Goal: Navigation & Orientation: Find specific page/section

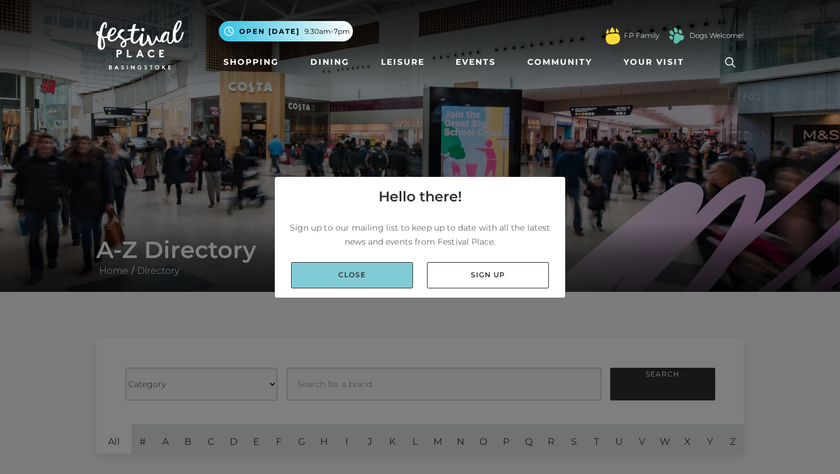
click at [405, 277] on link "Close" at bounding box center [352, 275] width 122 height 26
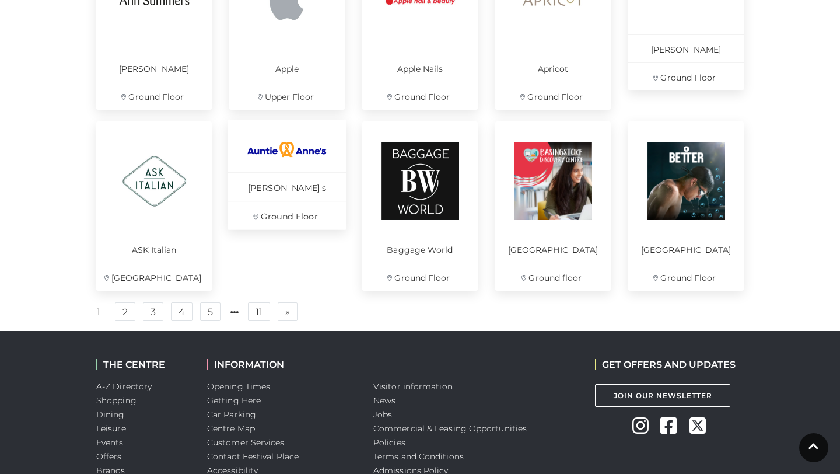
scroll to position [787, 0]
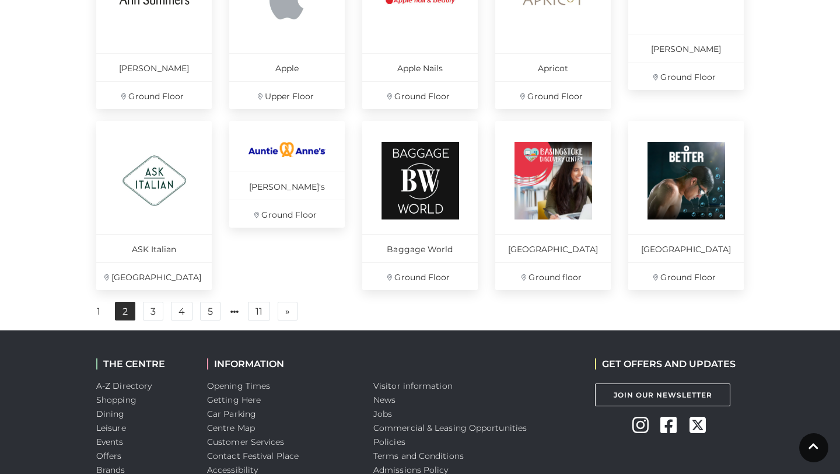
click at [117, 320] on link "2" at bounding box center [125, 310] width 20 height 19
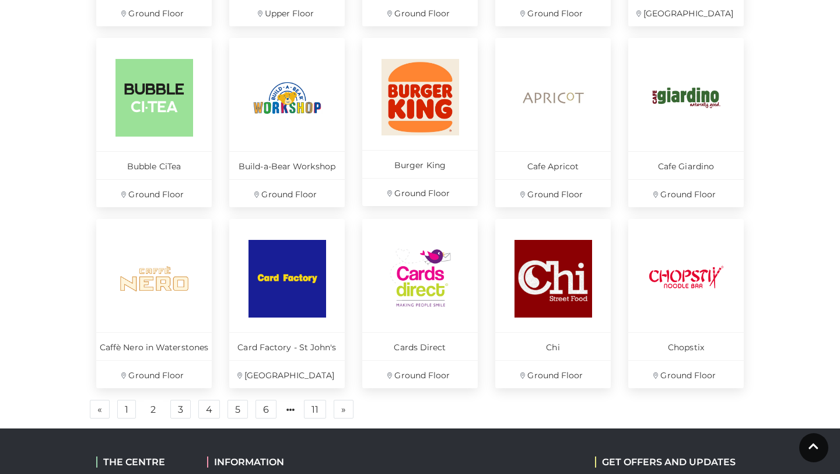
scroll to position [690, 0]
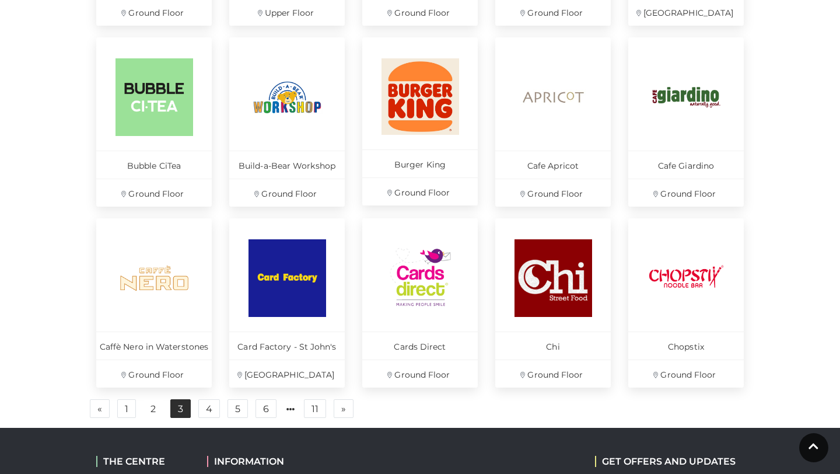
click at [171, 405] on link "3" at bounding box center [180, 408] width 20 height 19
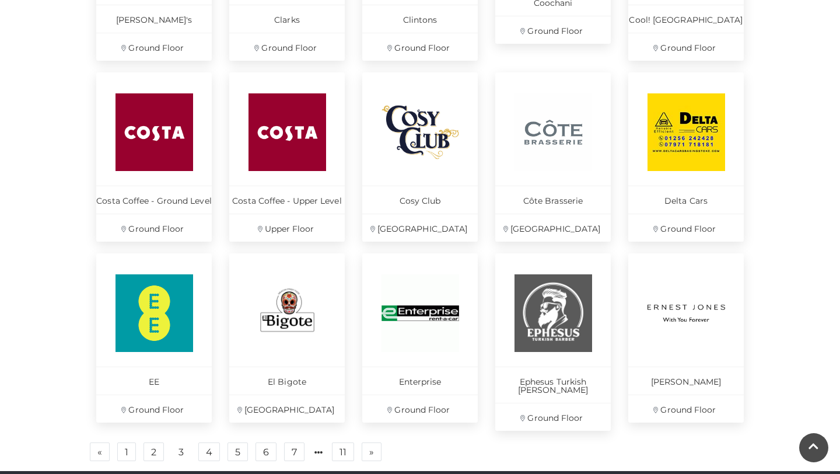
scroll to position [657, 0]
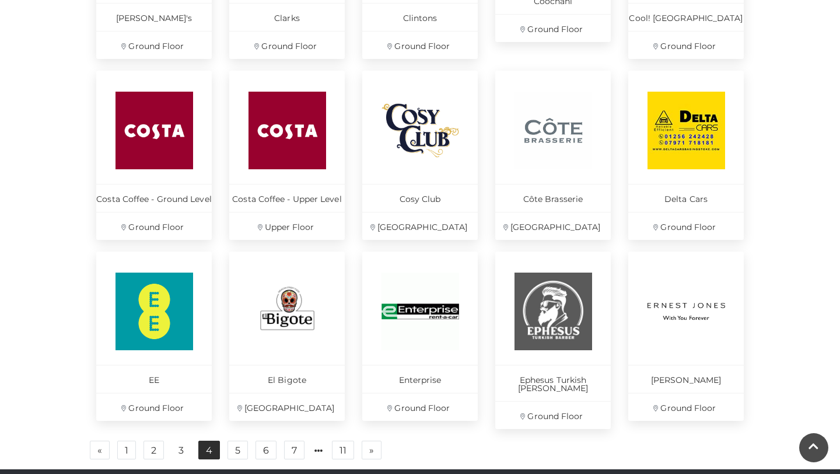
click at [203, 441] on link "4" at bounding box center [209, 449] width 22 height 19
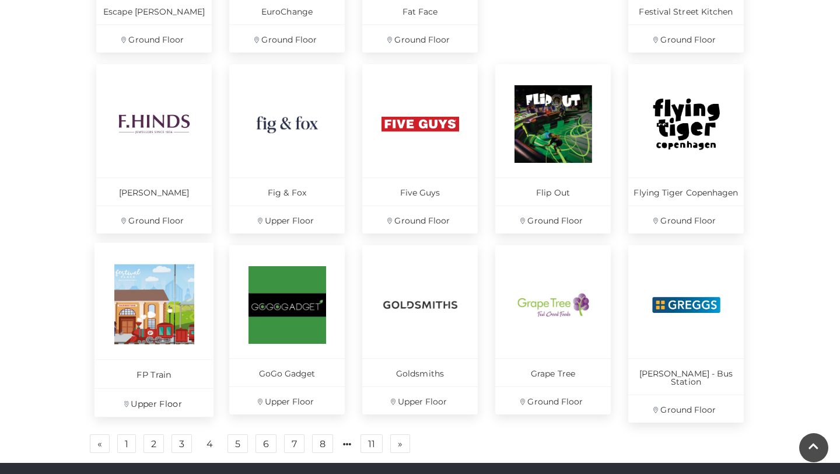
scroll to position [666, 0]
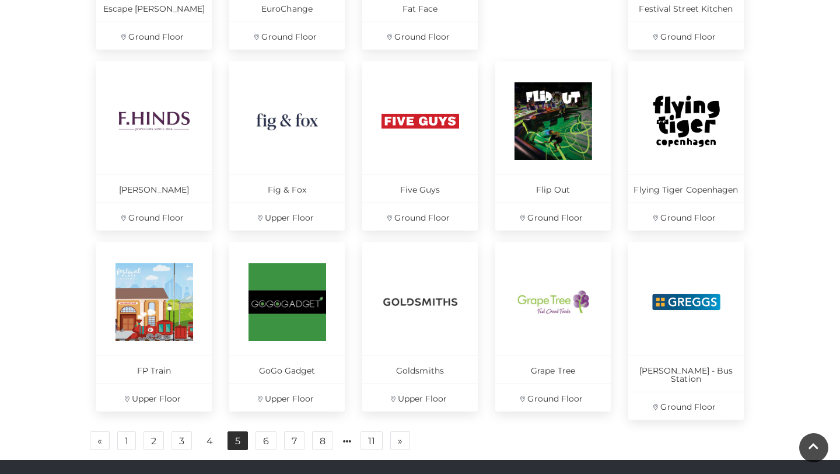
click at [229, 431] on link "5" at bounding box center [237, 440] width 20 height 19
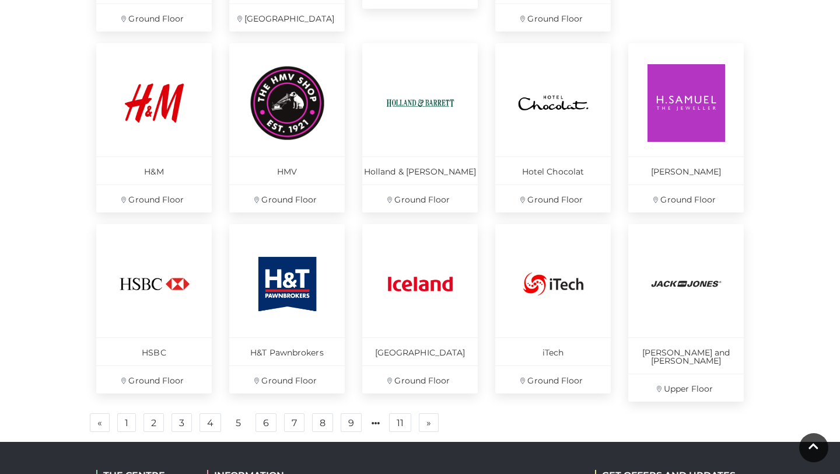
scroll to position [688, 0]
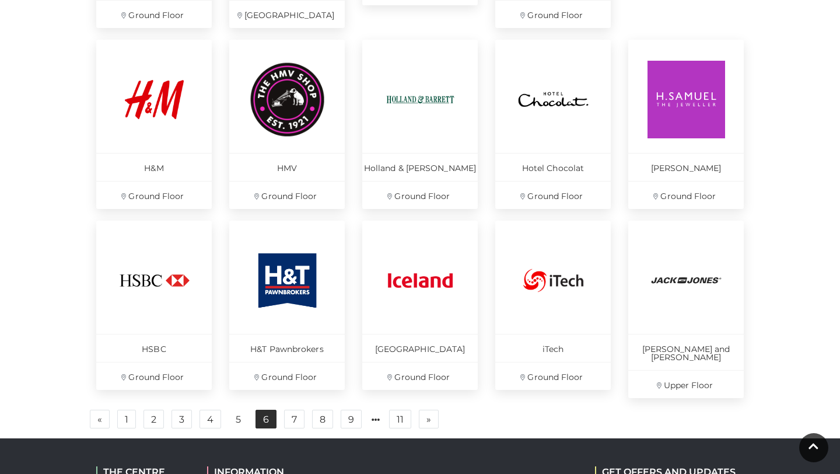
click at [275, 412] on link "6" at bounding box center [265, 418] width 21 height 19
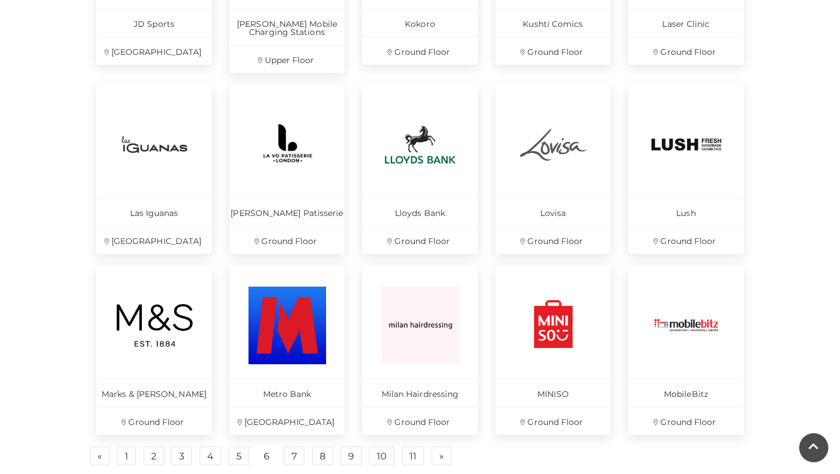
scroll to position [661, 0]
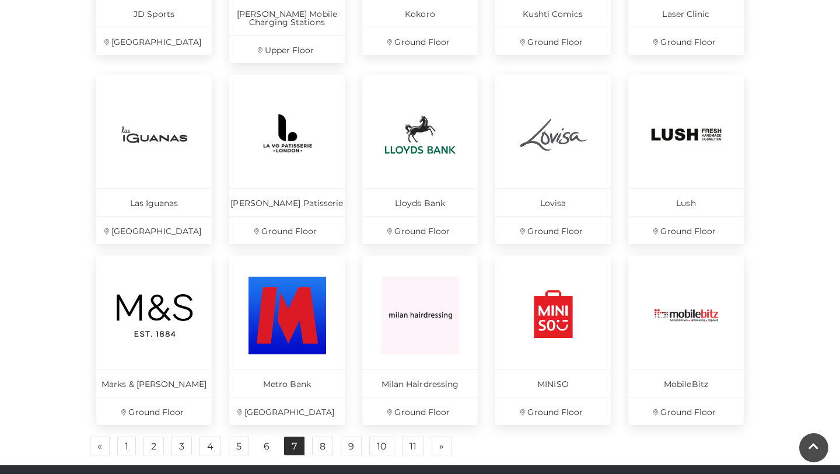
click at [292, 454] on link "7" at bounding box center [294, 445] width 20 height 19
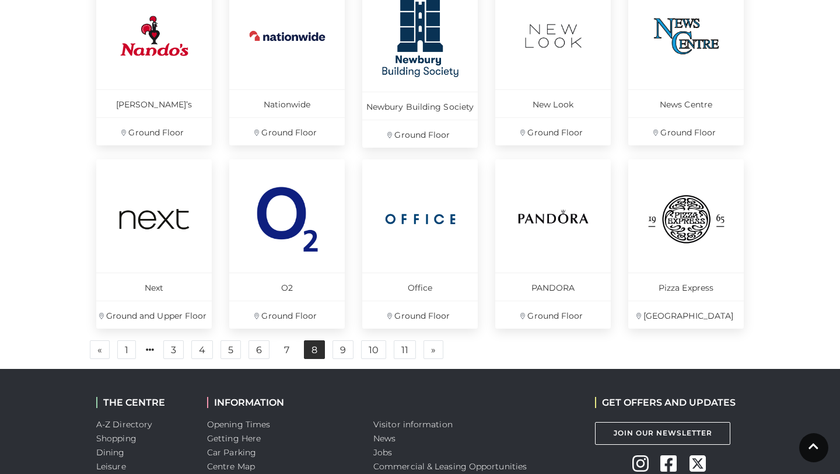
click at [314, 348] on link "8" at bounding box center [314, 349] width 21 height 19
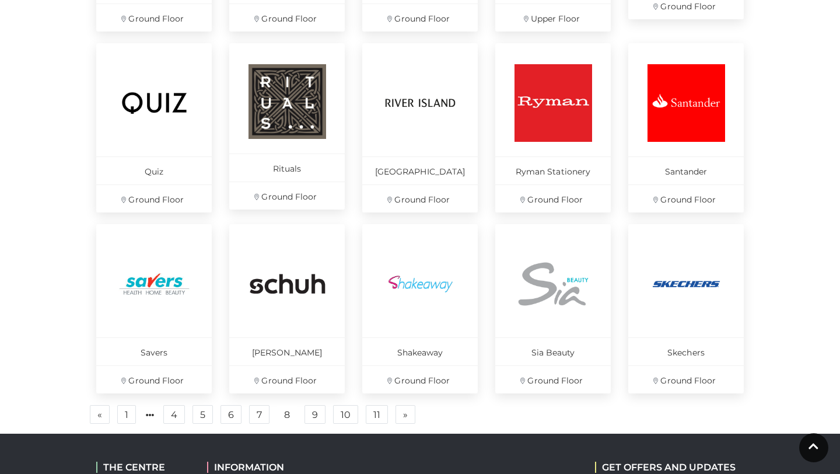
scroll to position [686, 0]
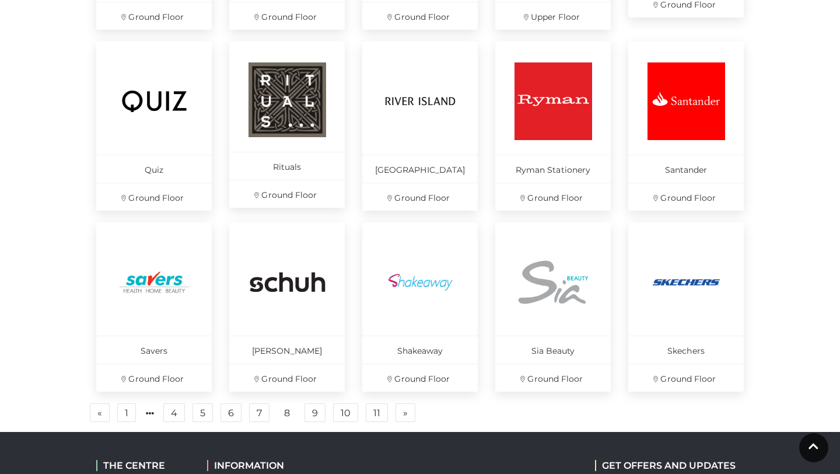
click at [318, 422] on div "Pizza Hut Delivery Ground Floor [GEOGRAPHIC_DATA] Pret Ground Floor ProCook Upp…" at bounding box center [419, 146] width 665 height 571
click at [318, 412] on link "9" at bounding box center [314, 412] width 21 height 19
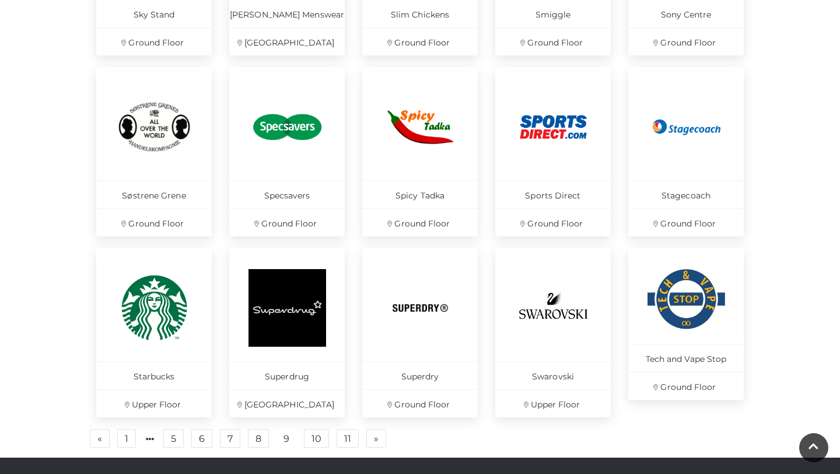
scroll to position [661, 0]
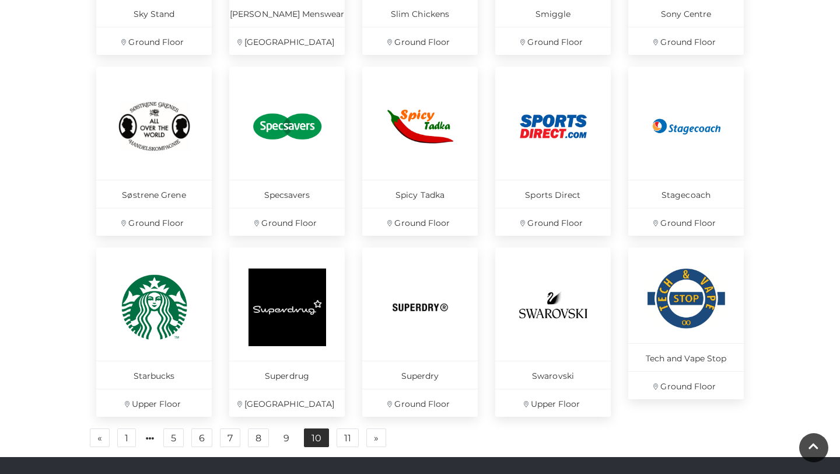
click at [322, 442] on link "10" at bounding box center [316, 437] width 25 height 19
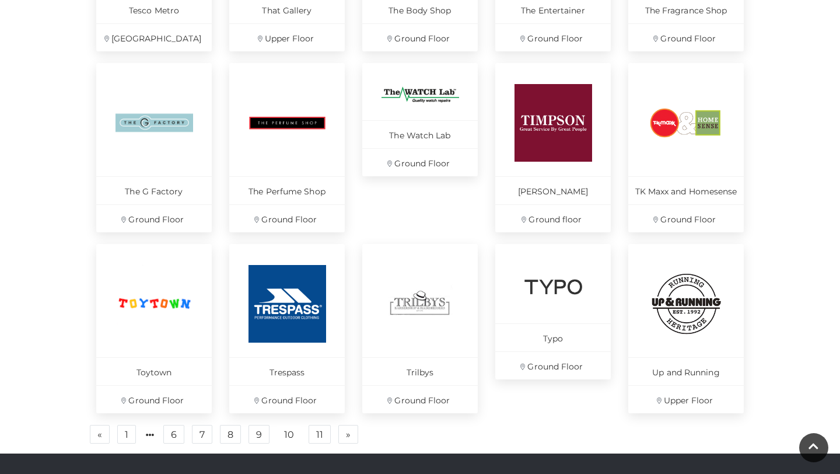
scroll to position [676, 0]
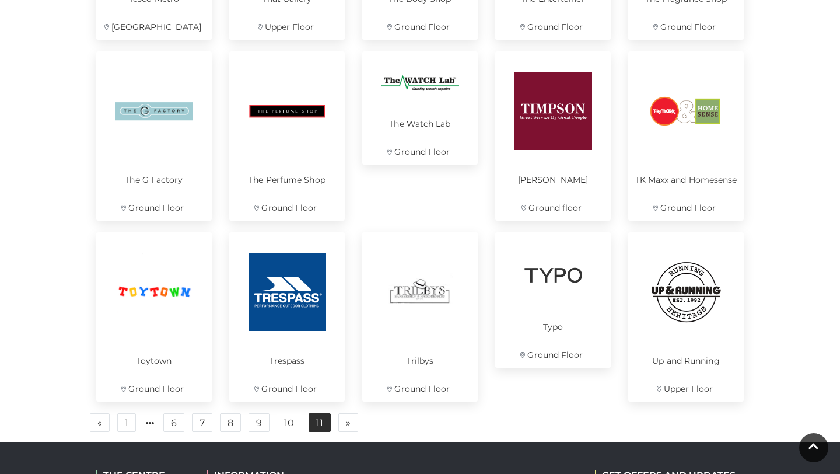
click at [327, 423] on link "11" at bounding box center [319, 422] width 22 height 19
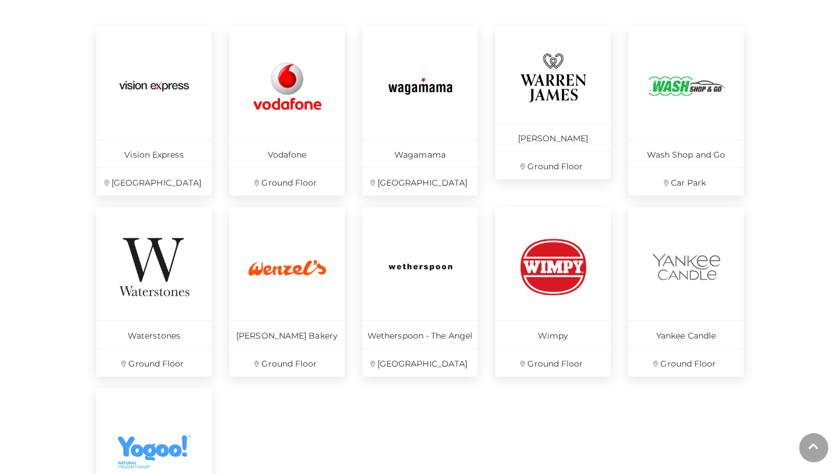
scroll to position [630, 0]
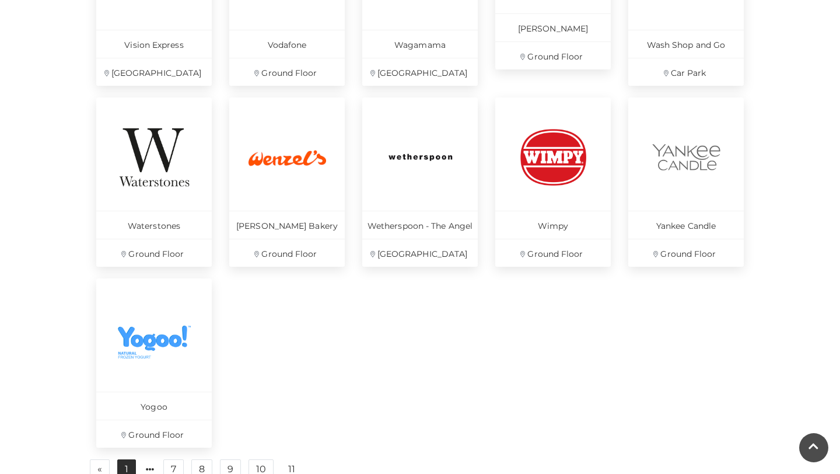
click at [118, 469] on link "1" at bounding box center [126, 468] width 19 height 19
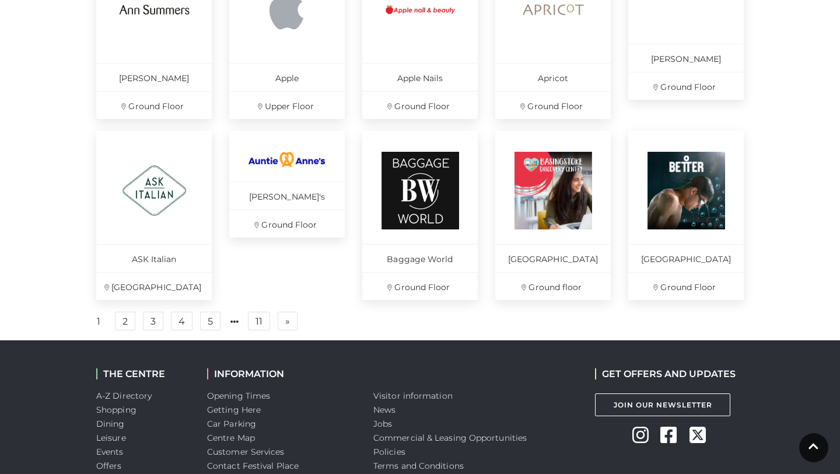
scroll to position [801, 0]
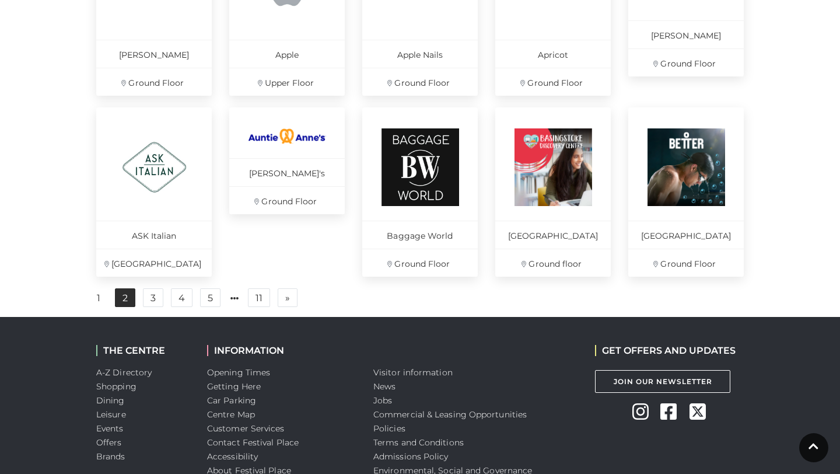
click at [125, 307] on link "2" at bounding box center [125, 297] width 20 height 19
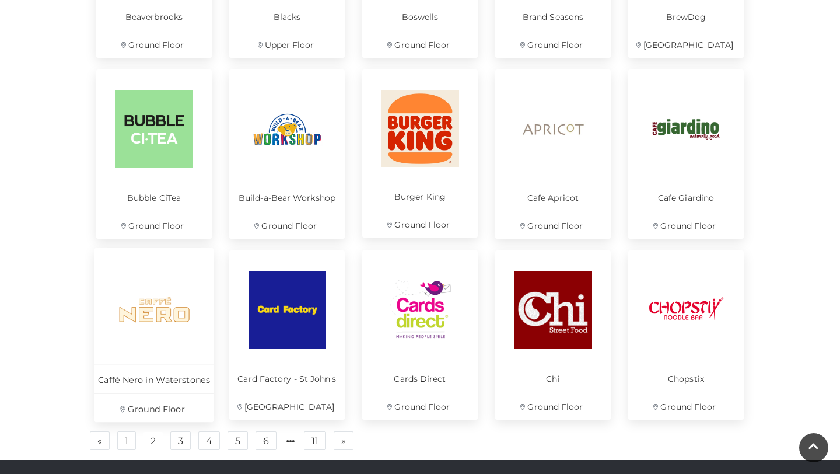
scroll to position [664, 0]
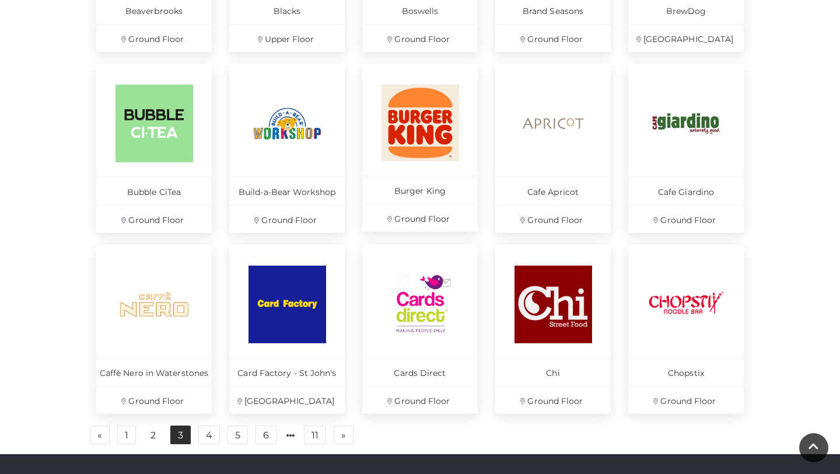
click at [177, 430] on link "3" at bounding box center [180, 434] width 20 height 19
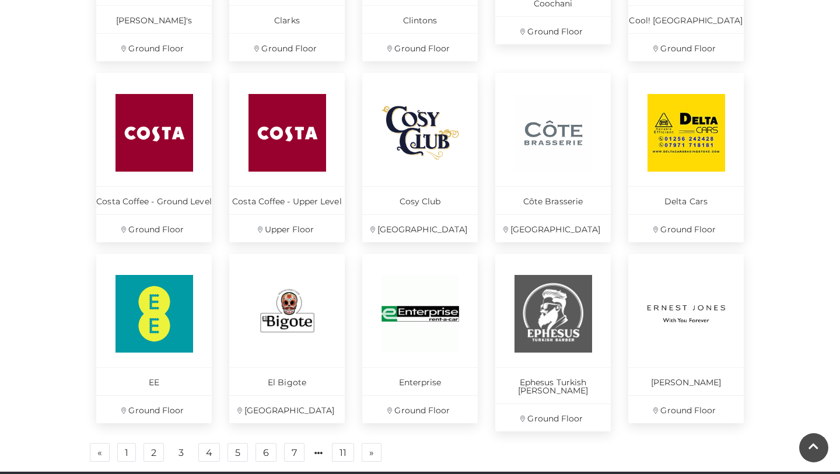
scroll to position [679, 0]
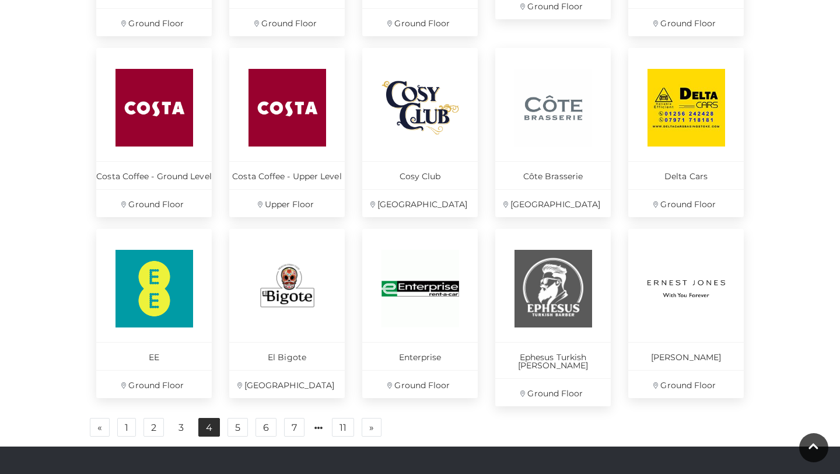
click at [202, 418] on link "4" at bounding box center [209, 427] width 22 height 19
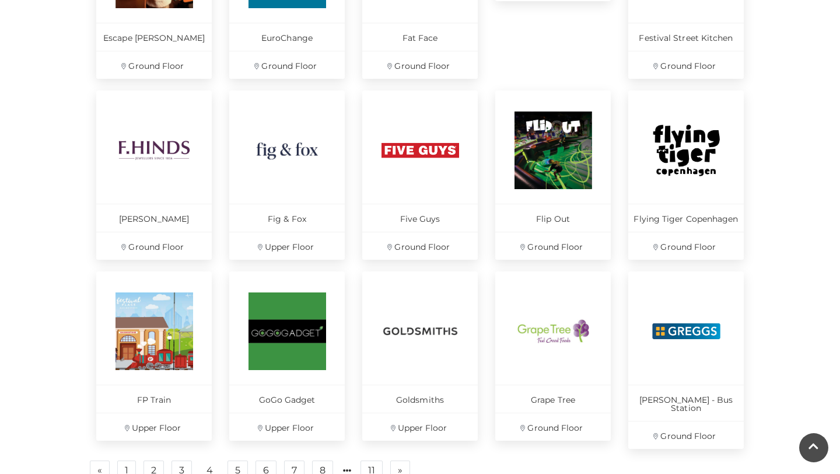
scroll to position [665, 0]
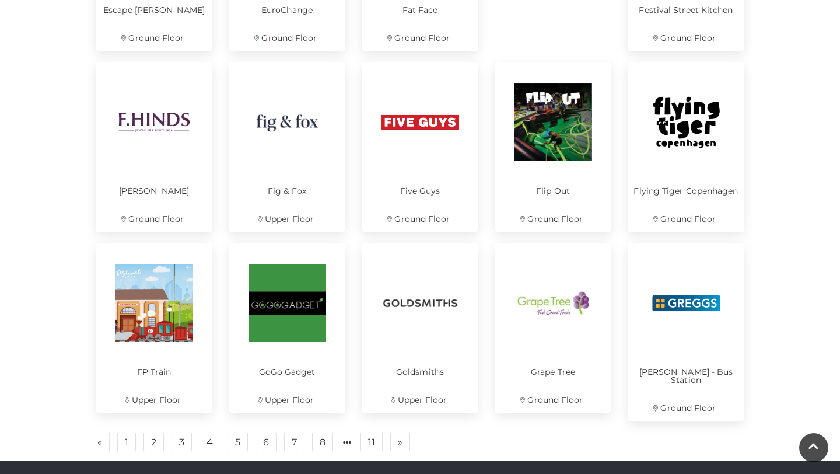
click at [248, 438] on ul "« Previous 1 2 3 4 5 6 7 8 11 » Next" at bounding box center [419, 441] width 665 height 19
click at [235, 432] on link "5" at bounding box center [237, 441] width 20 height 19
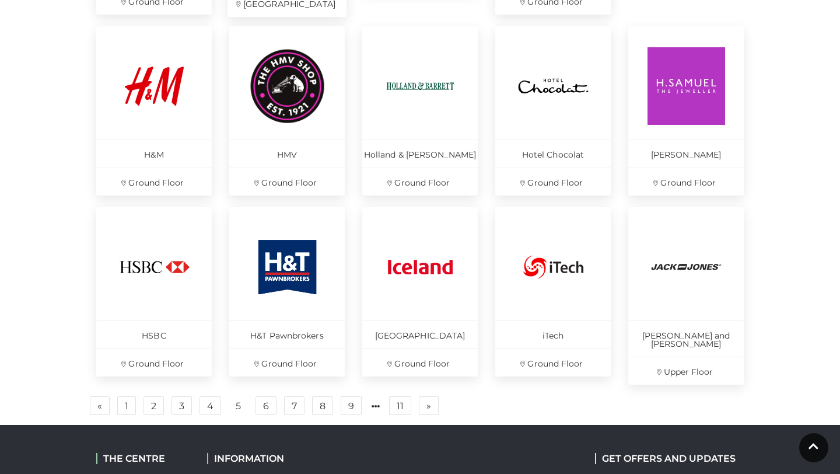
scroll to position [711, 0]
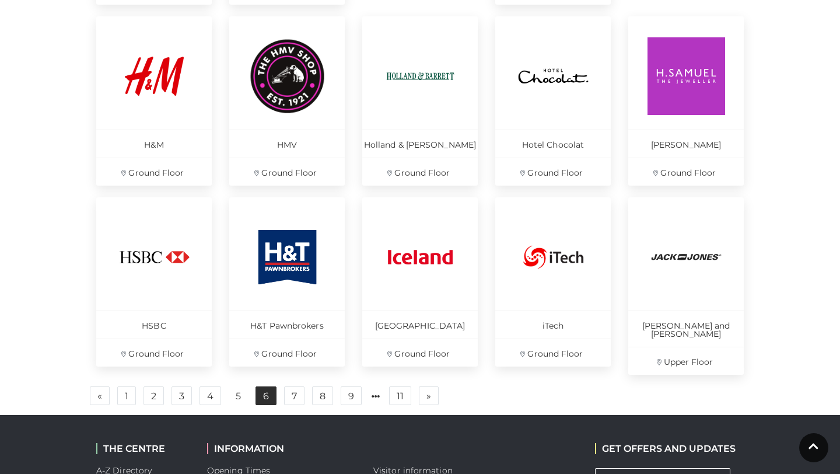
click at [267, 390] on link "6" at bounding box center [265, 395] width 21 height 19
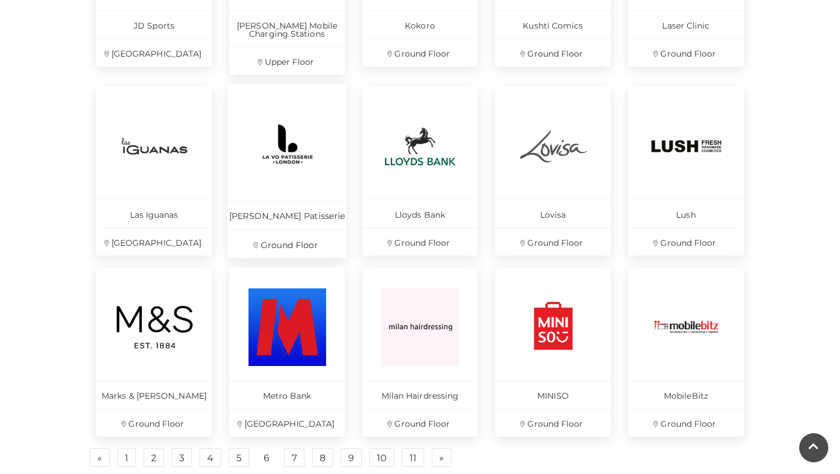
scroll to position [589, 0]
